Goal: Task Accomplishment & Management: Use online tool/utility

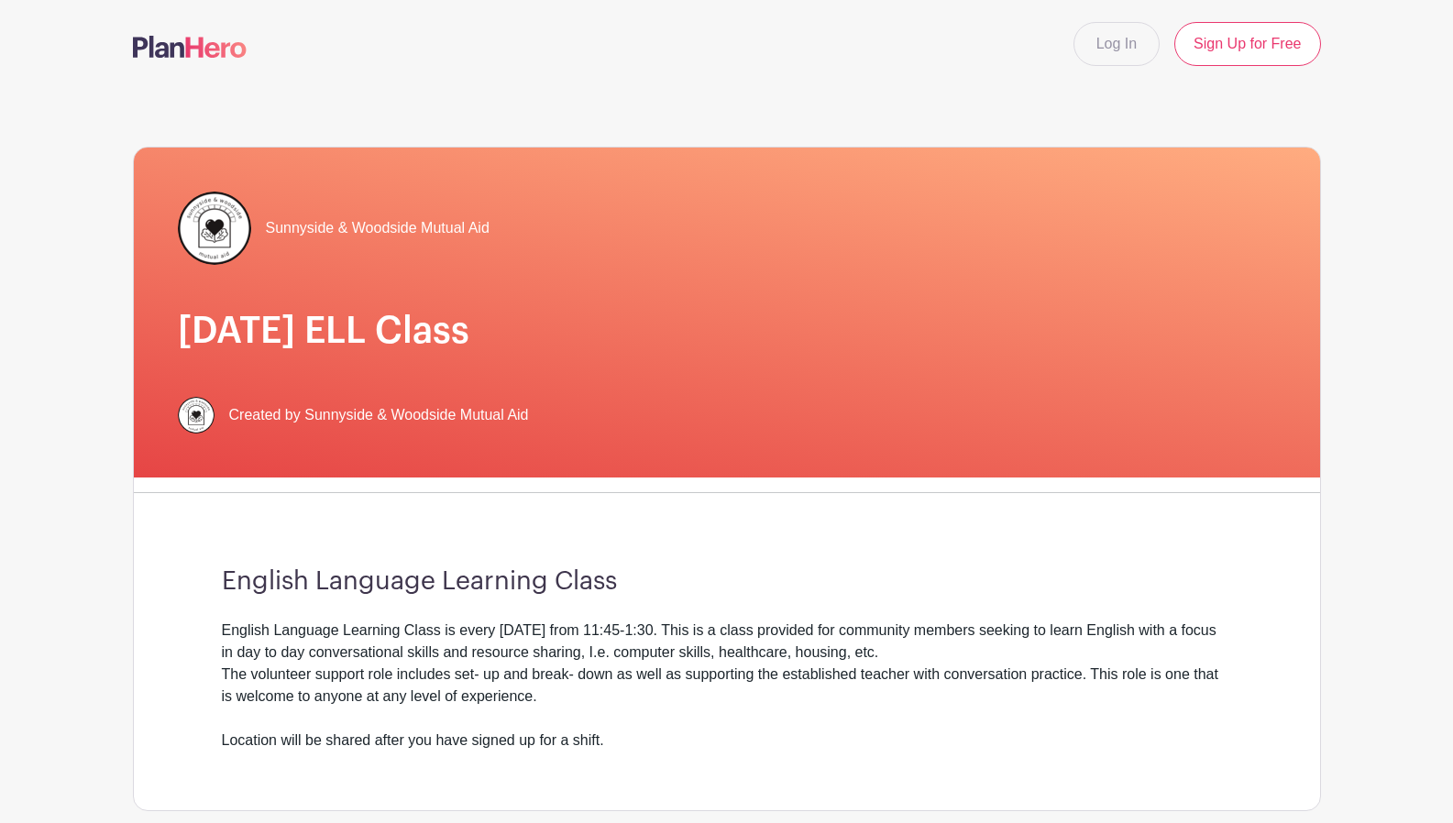
scroll to position [880, 0]
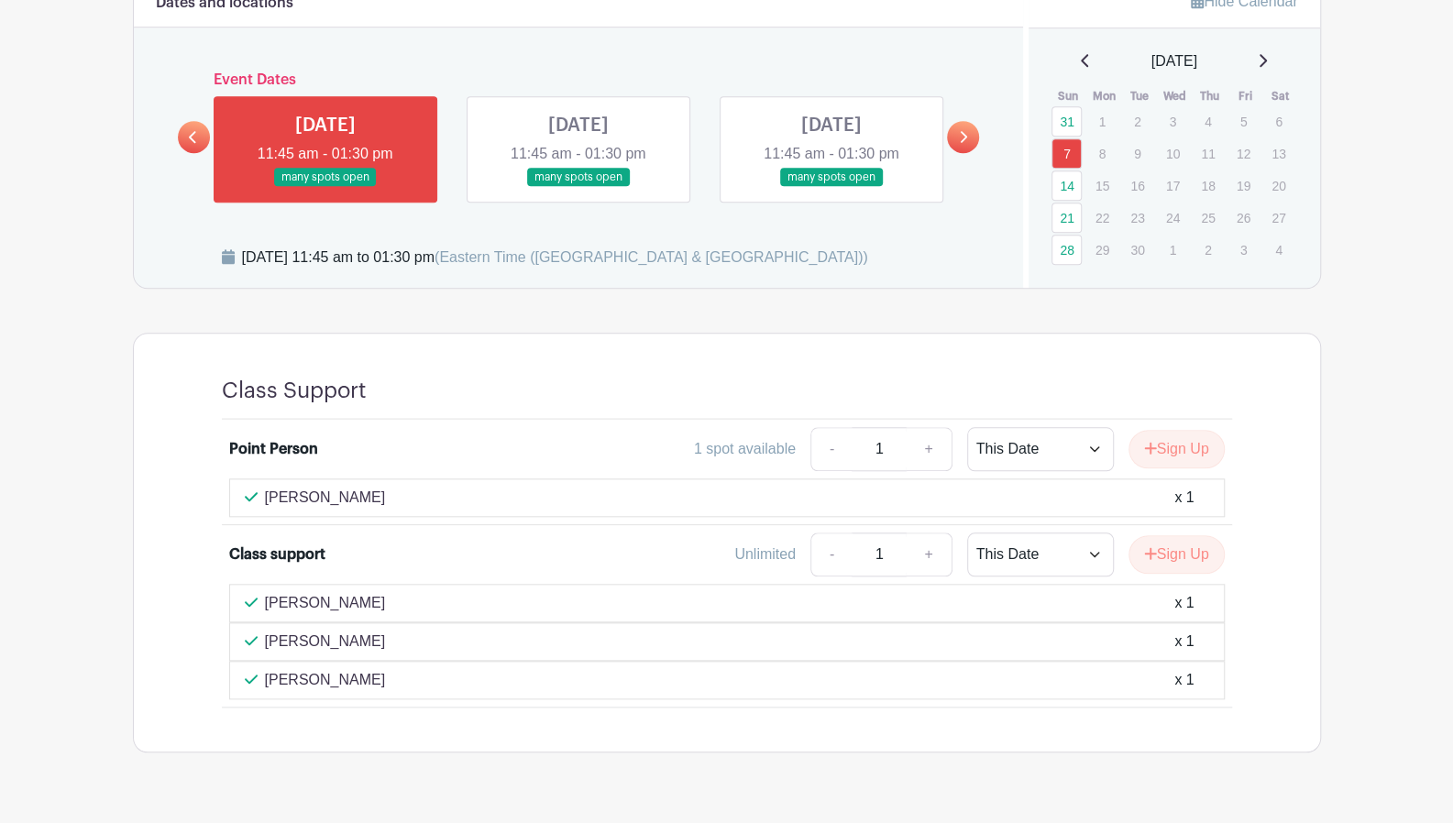
click at [412, 61] on div "Dates and locations Event Dates [DATE] 11:45 am - 01:30 pm many spots open [DAT…" at bounding box center [579, 132] width 890 height 312
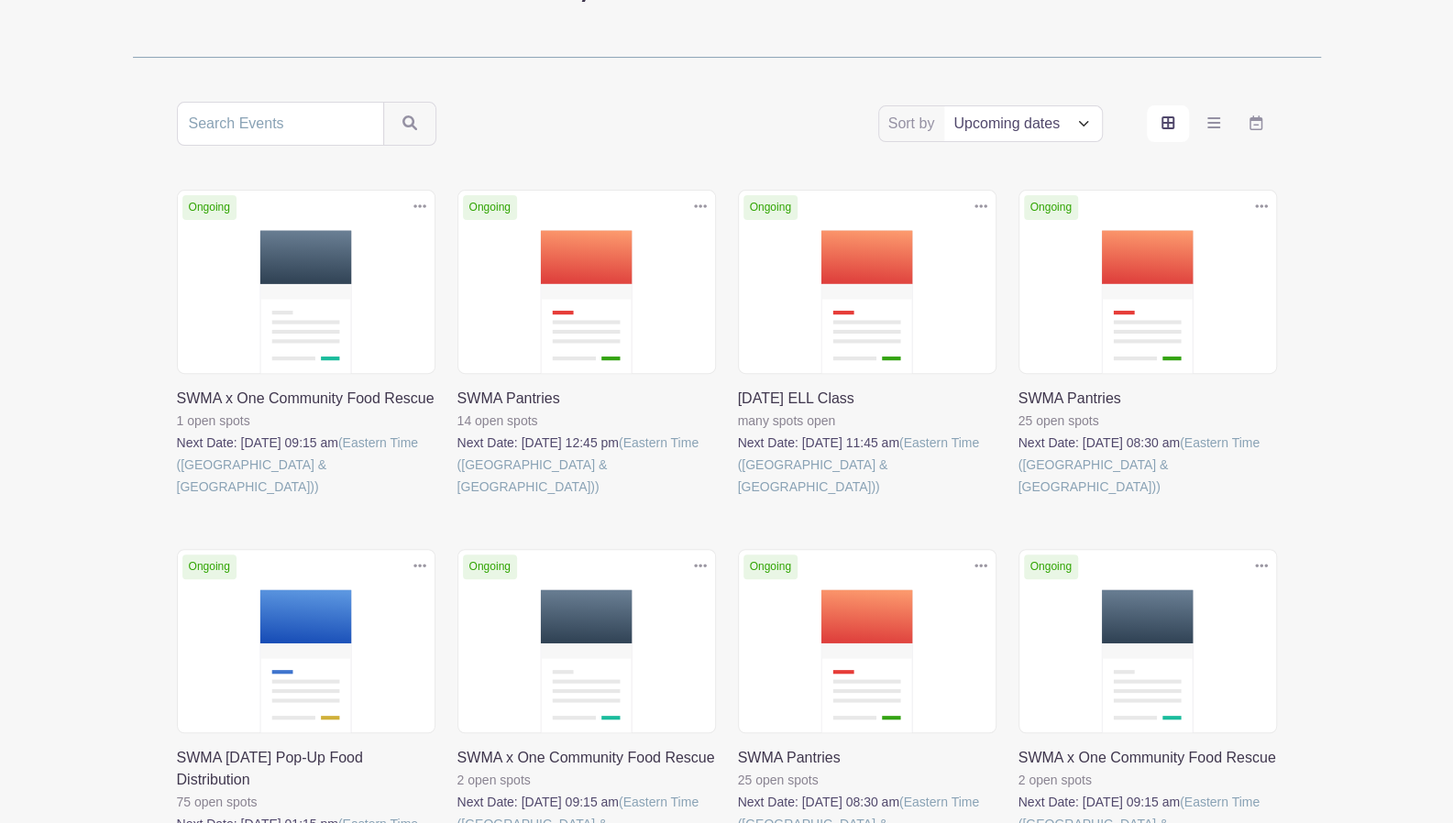
scroll to position [334, 0]
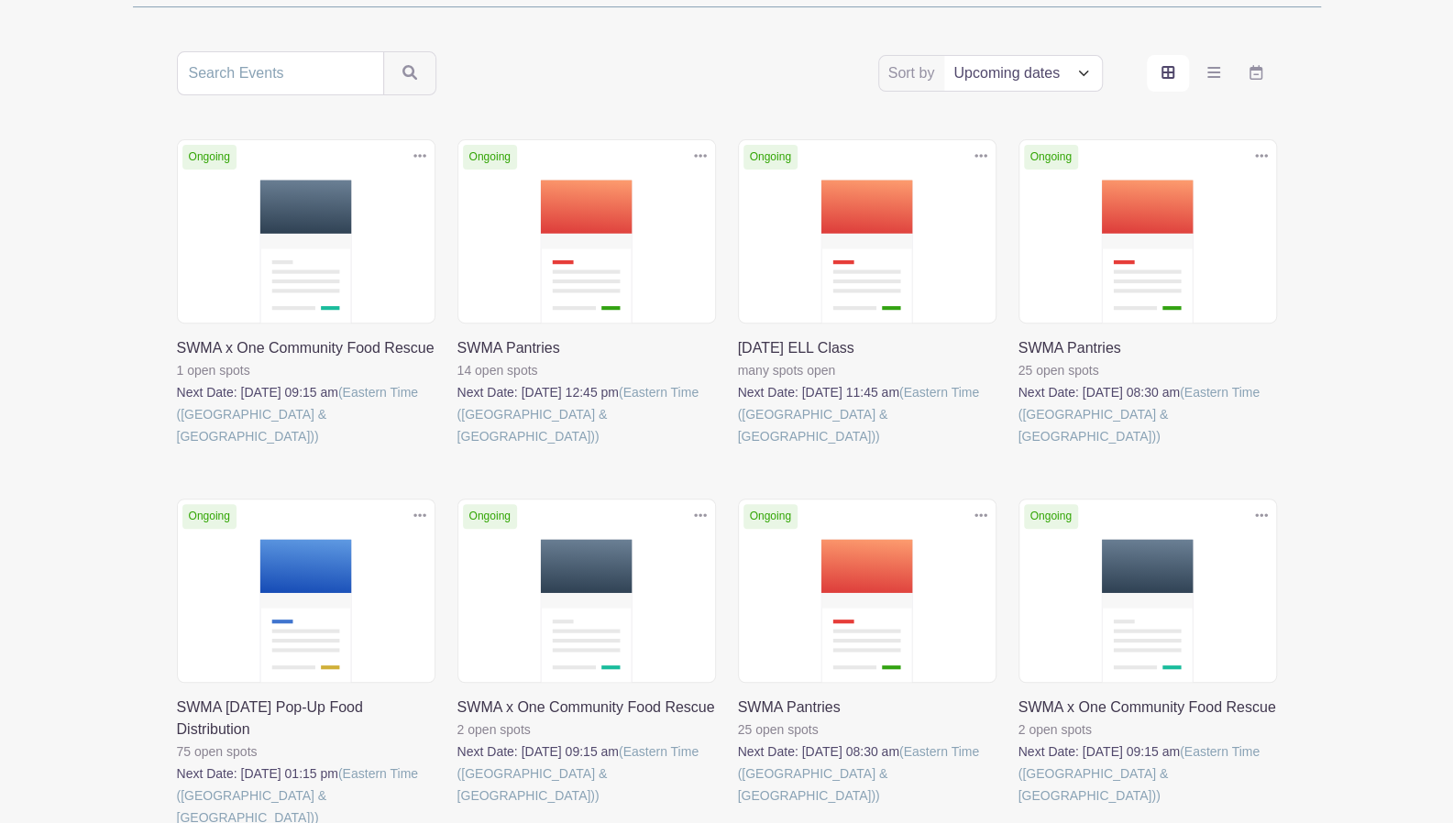
click at [457, 447] on link at bounding box center [457, 447] width 0 height 0
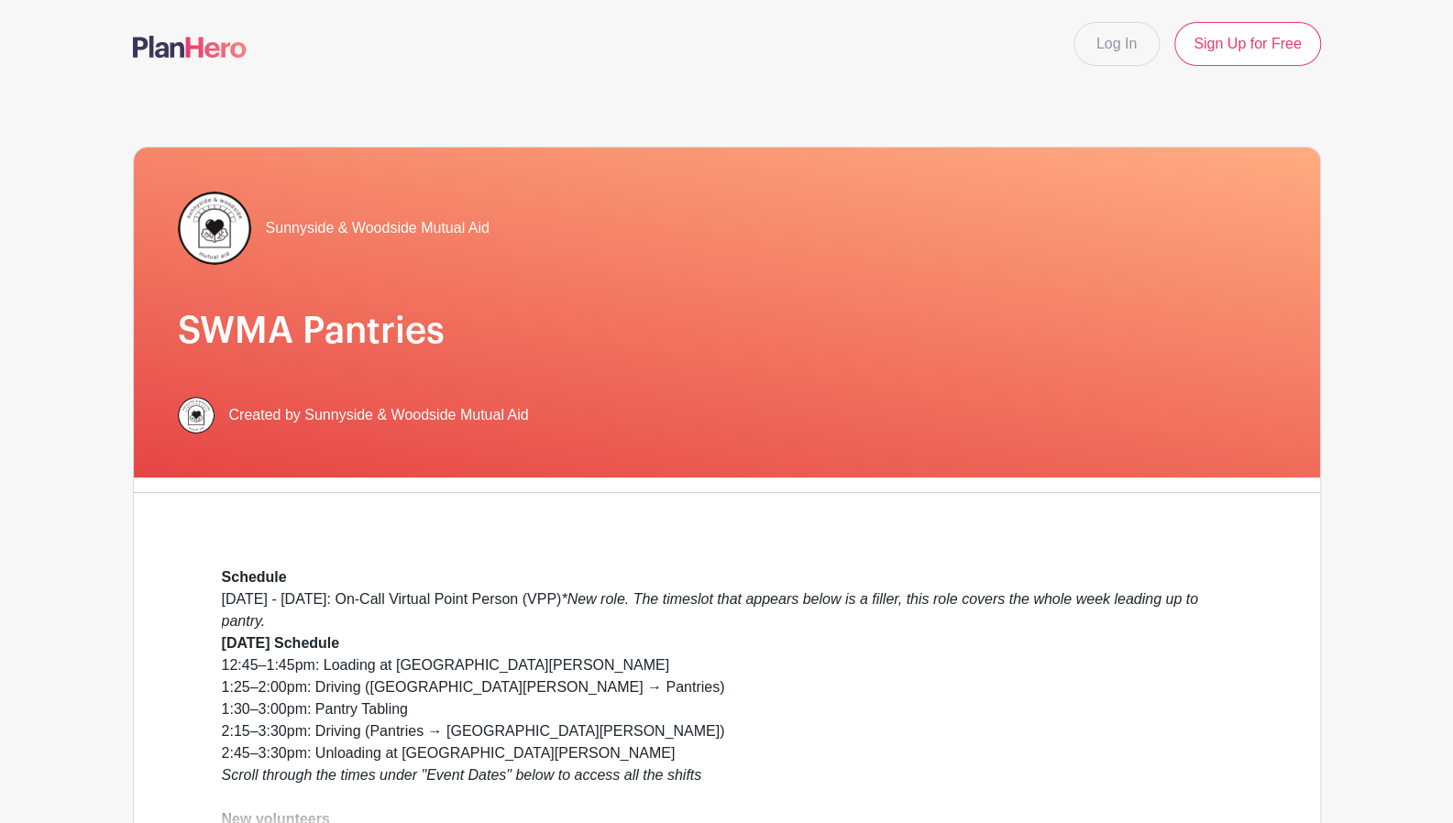
click at [656, 586] on div "Schedule" at bounding box center [727, 577] width 1010 height 22
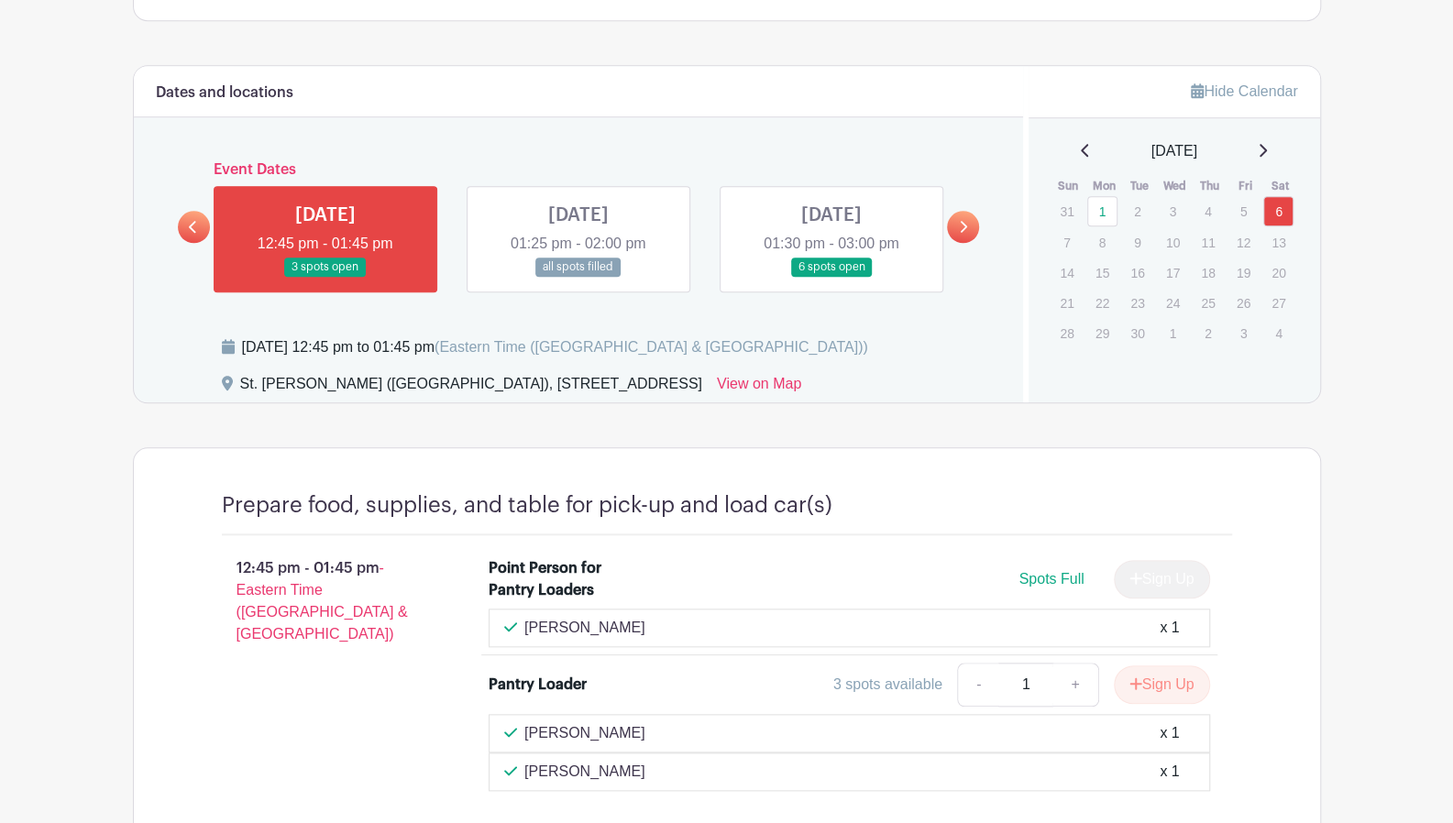
scroll to position [953, 0]
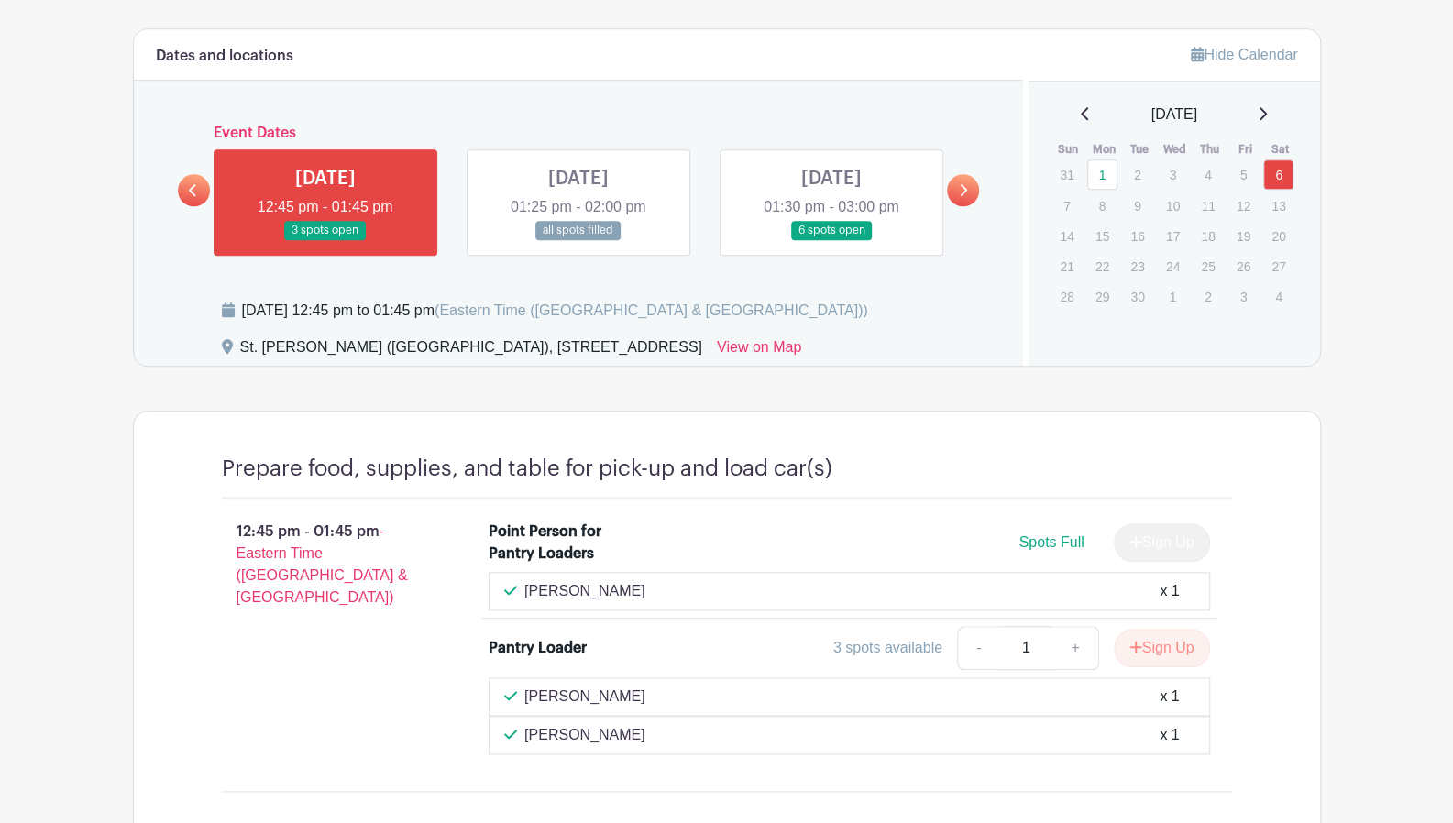
click at [578, 240] on link at bounding box center [578, 240] width 0 height 0
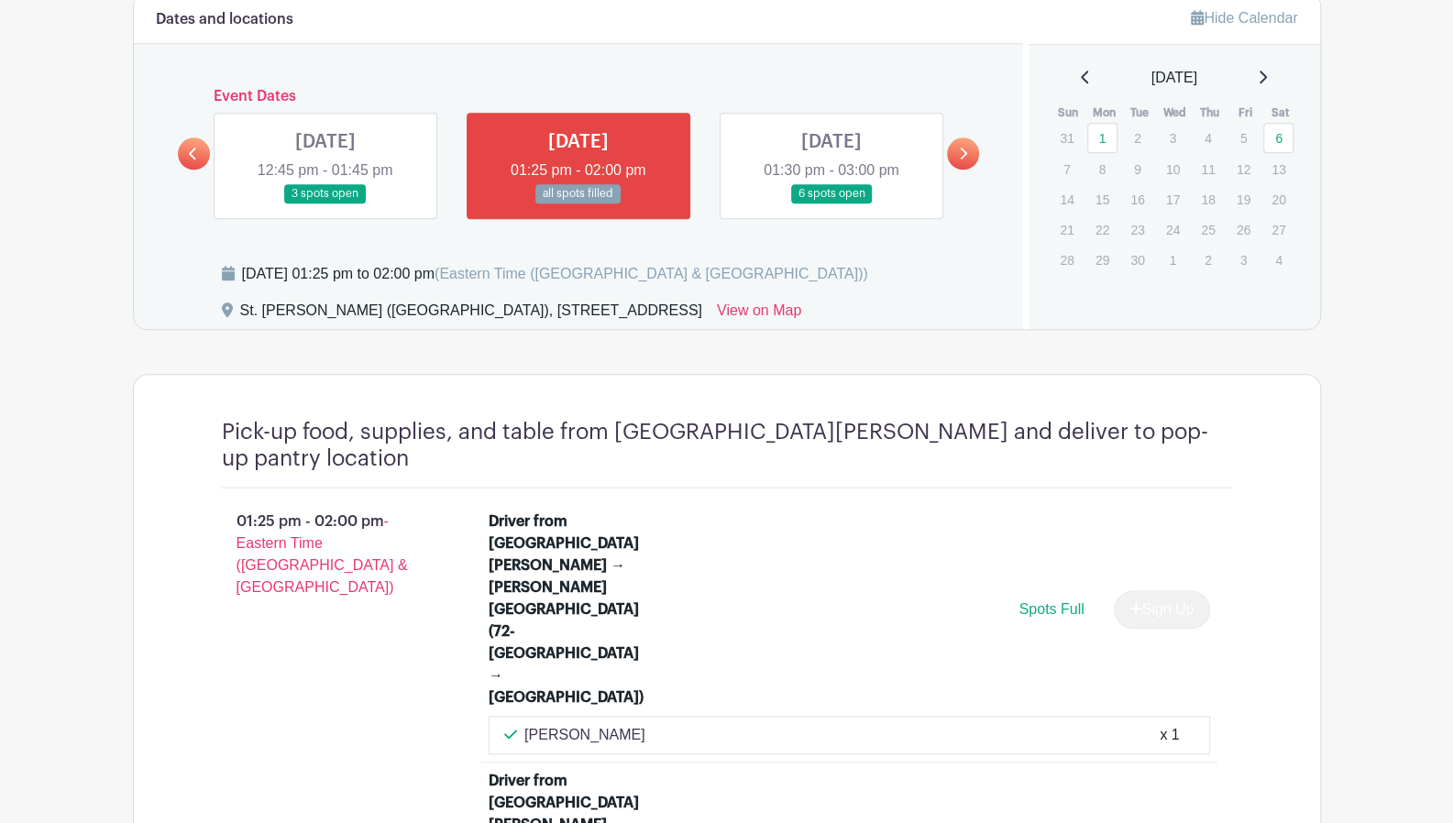
scroll to position [1027, 0]
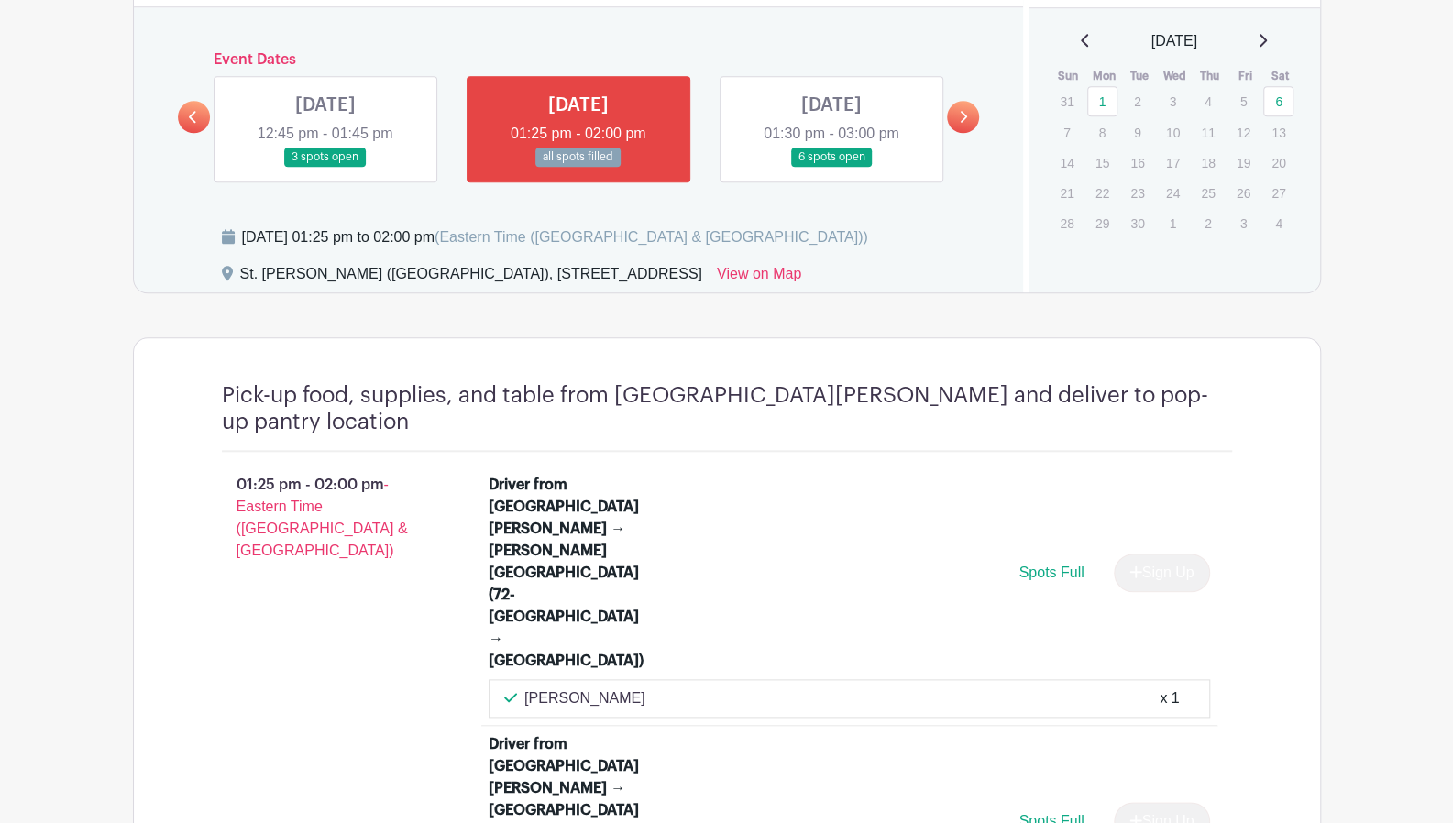
click at [831, 167] on link at bounding box center [831, 167] width 0 height 0
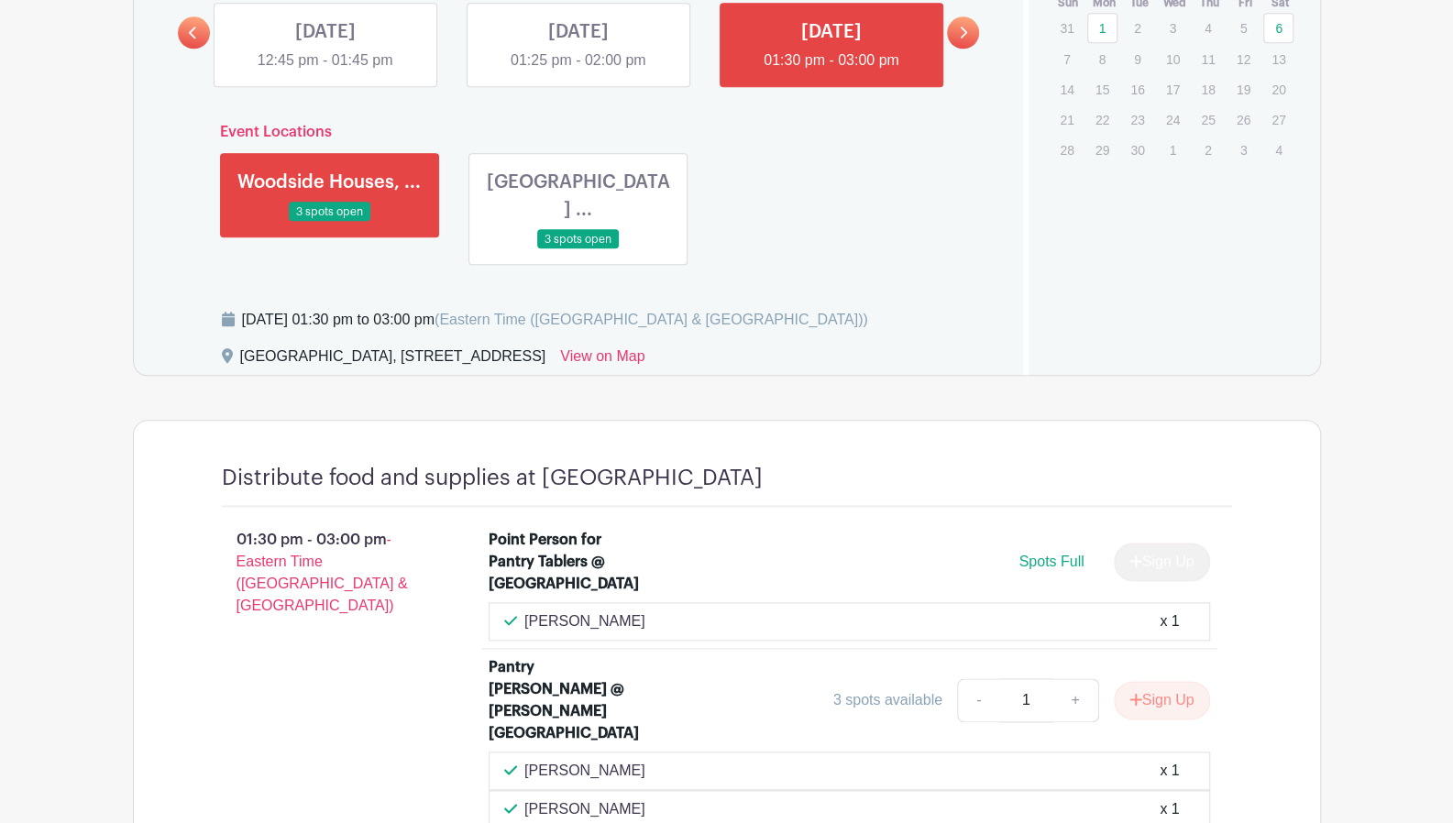
scroll to position [1137, 0]
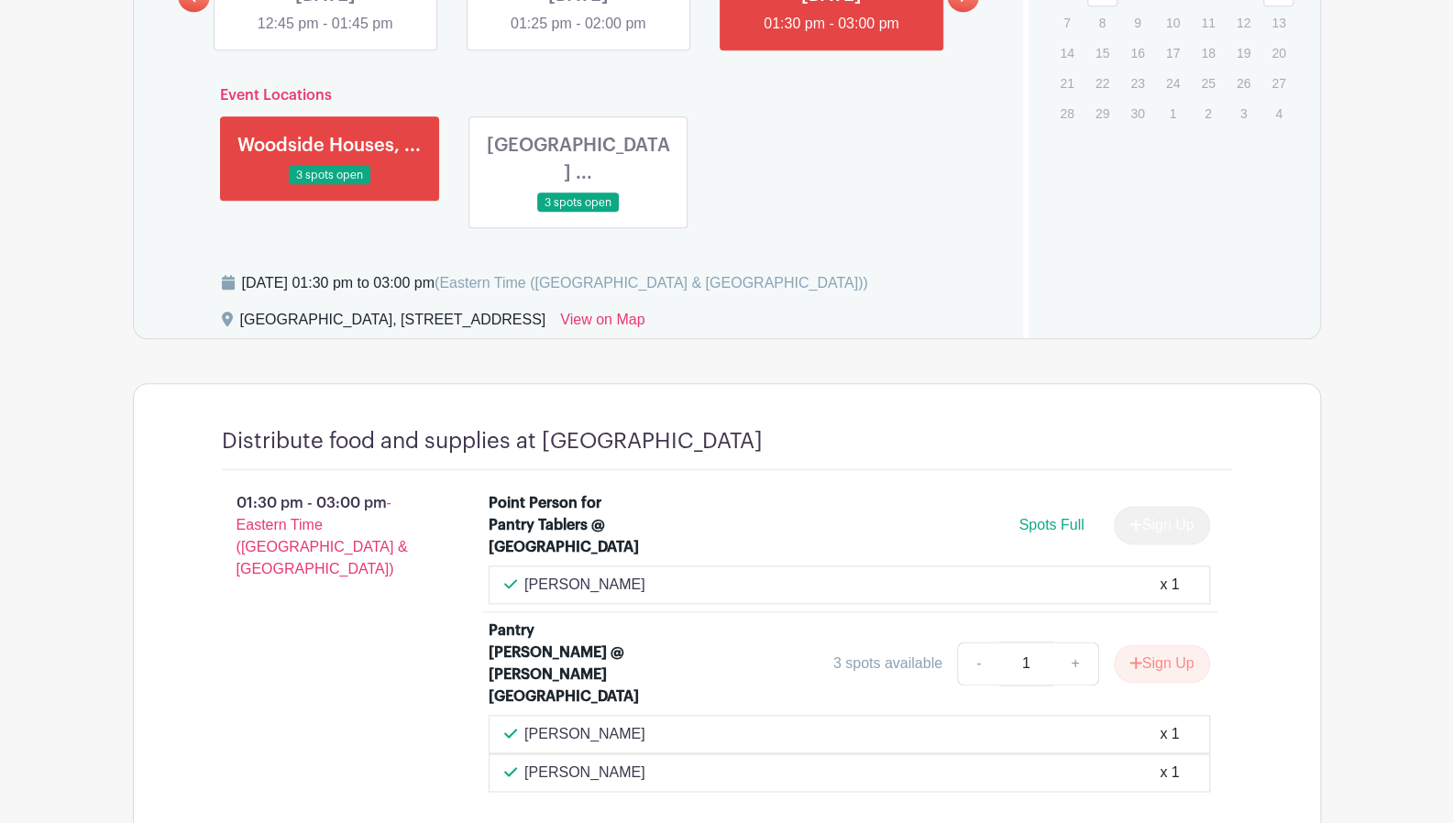
click at [578, 213] on link at bounding box center [578, 213] width 0 height 0
